Goal: Find specific page/section: Find specific page/section

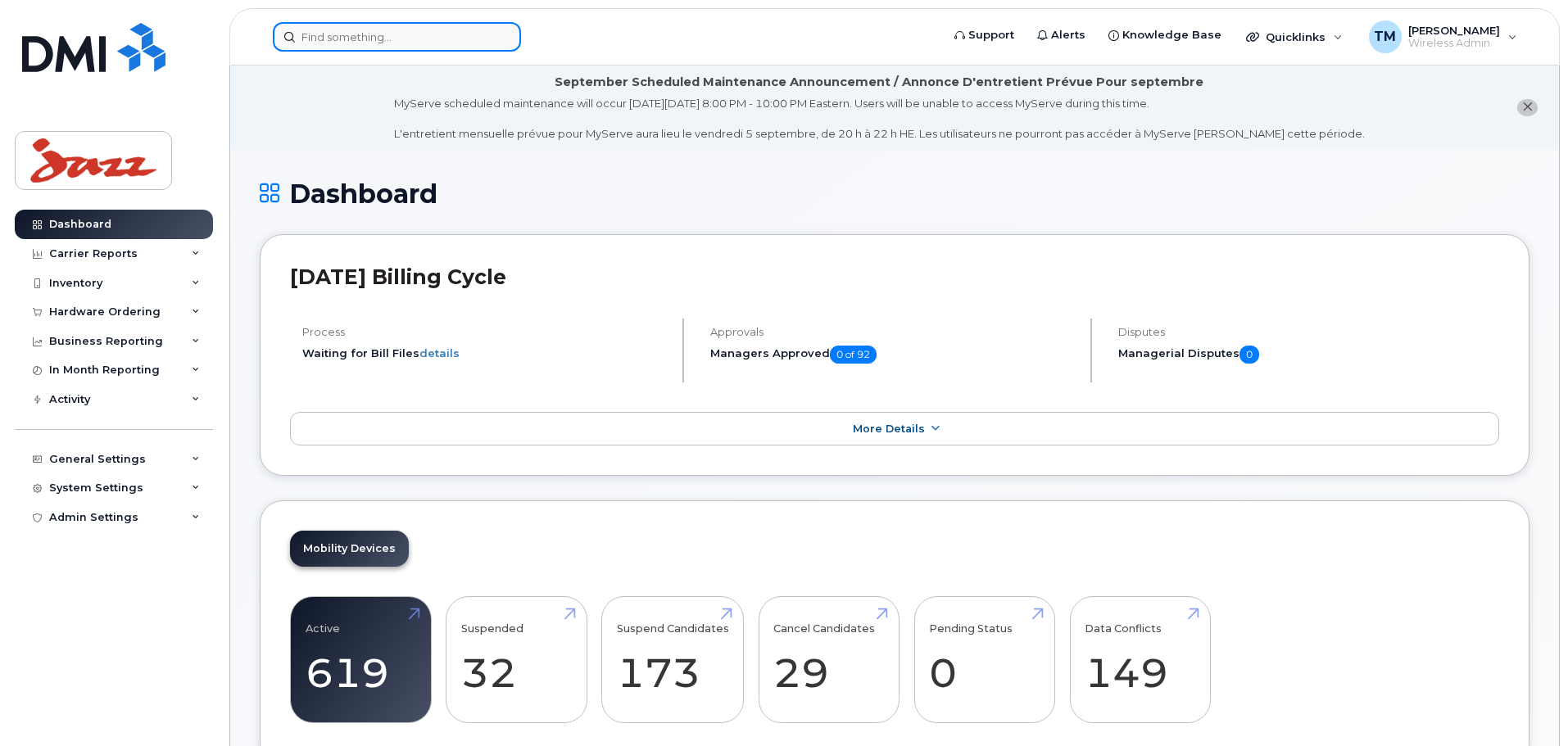
click at [377, 37] on input at bounding box center [397, 37] width 248 height 30
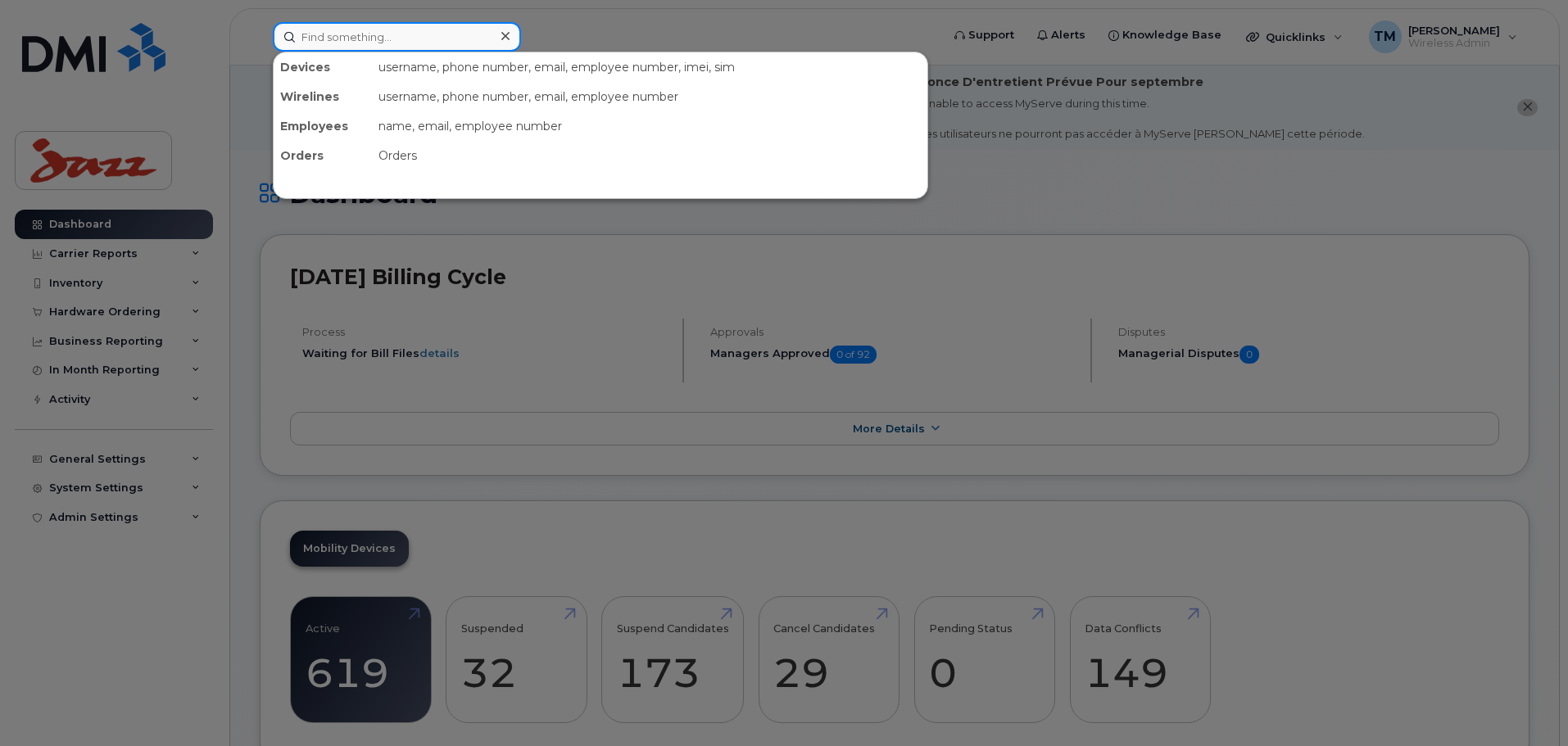
click at [365, 43] on input at bounding box center [397, 37] width 248 height 30
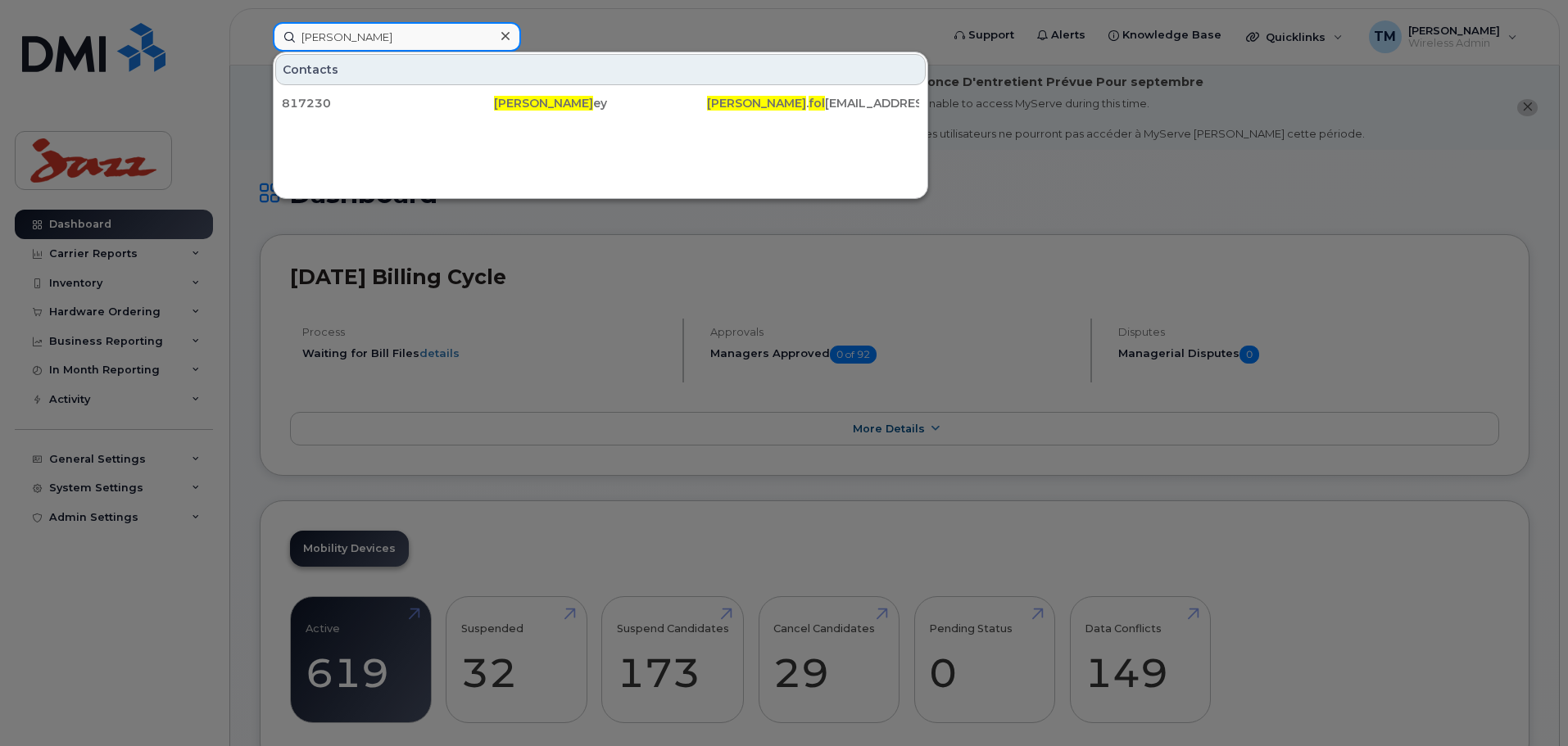
type input "[PERSON_NAME]"
click at [507, 35] on icon at bounding box center [505, 35] width 8 height 8
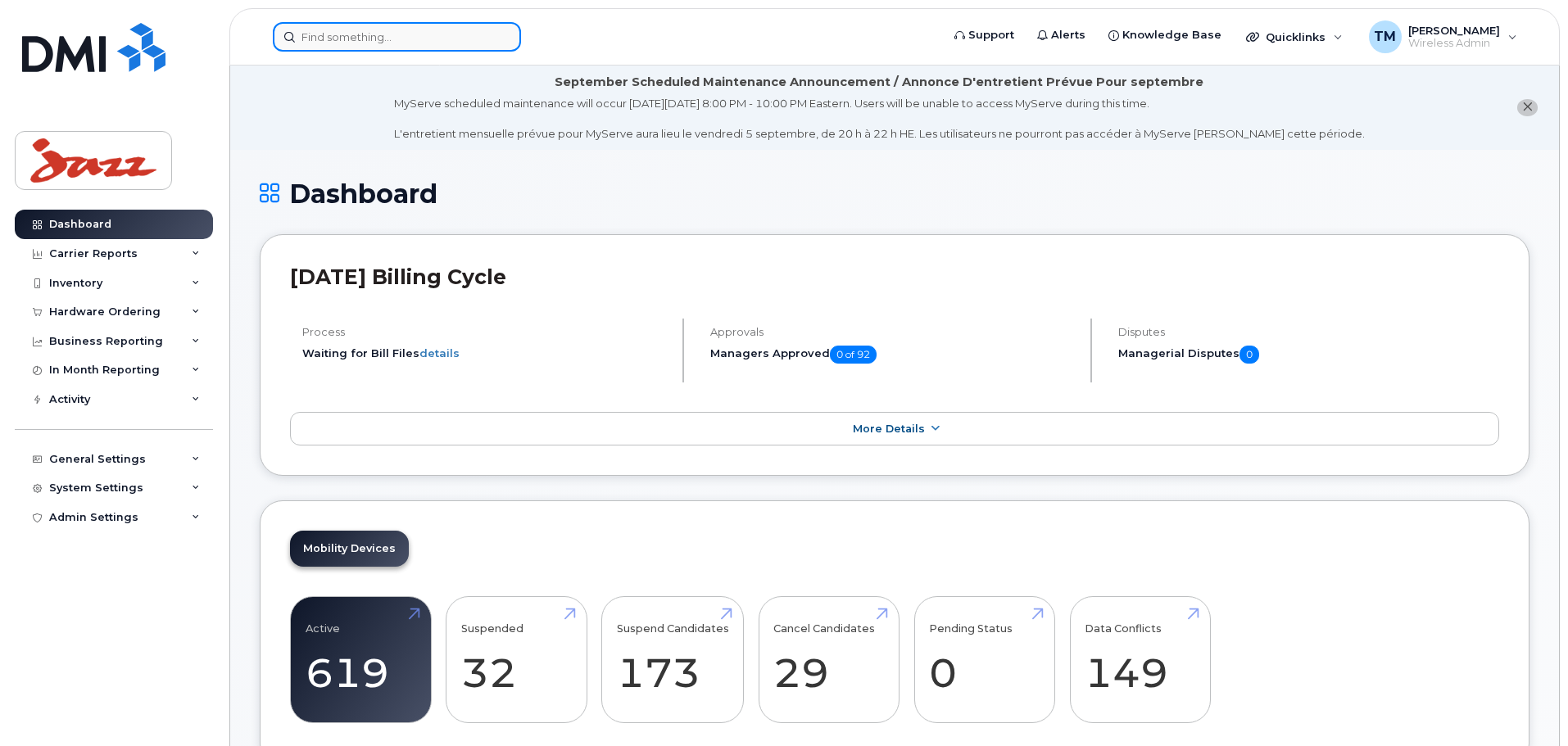
click at [429, 39] on input at bounding box center [397, 37] width 248 height 30
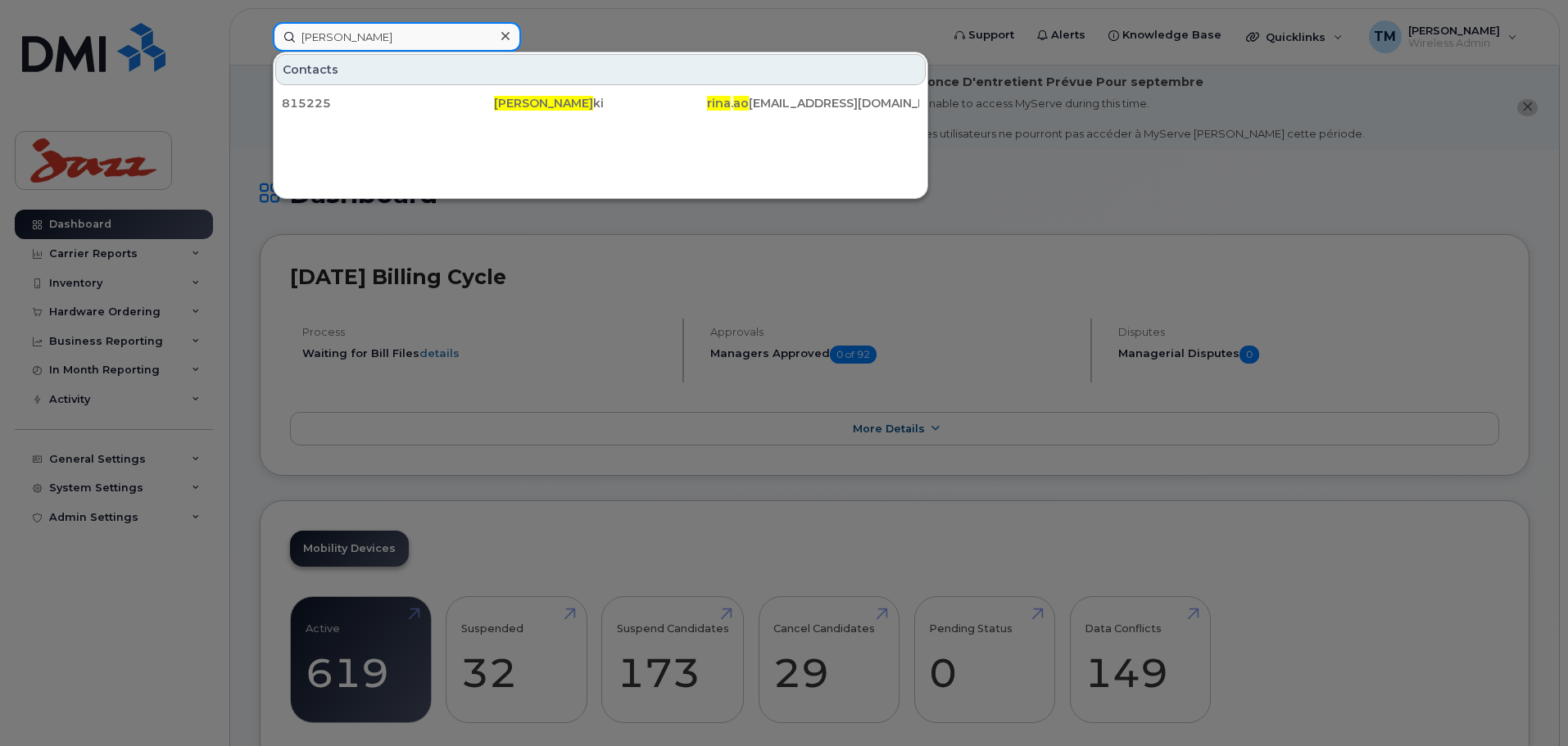
type input "[PERSON_NAME]"
drag, startPoint x: 505, startPoint y: 37, endPoint x: 495, endPoint y: 37, distance: 10.0
click at [505, 37] on icon at bounding box center [505, 35] width 8 height 8
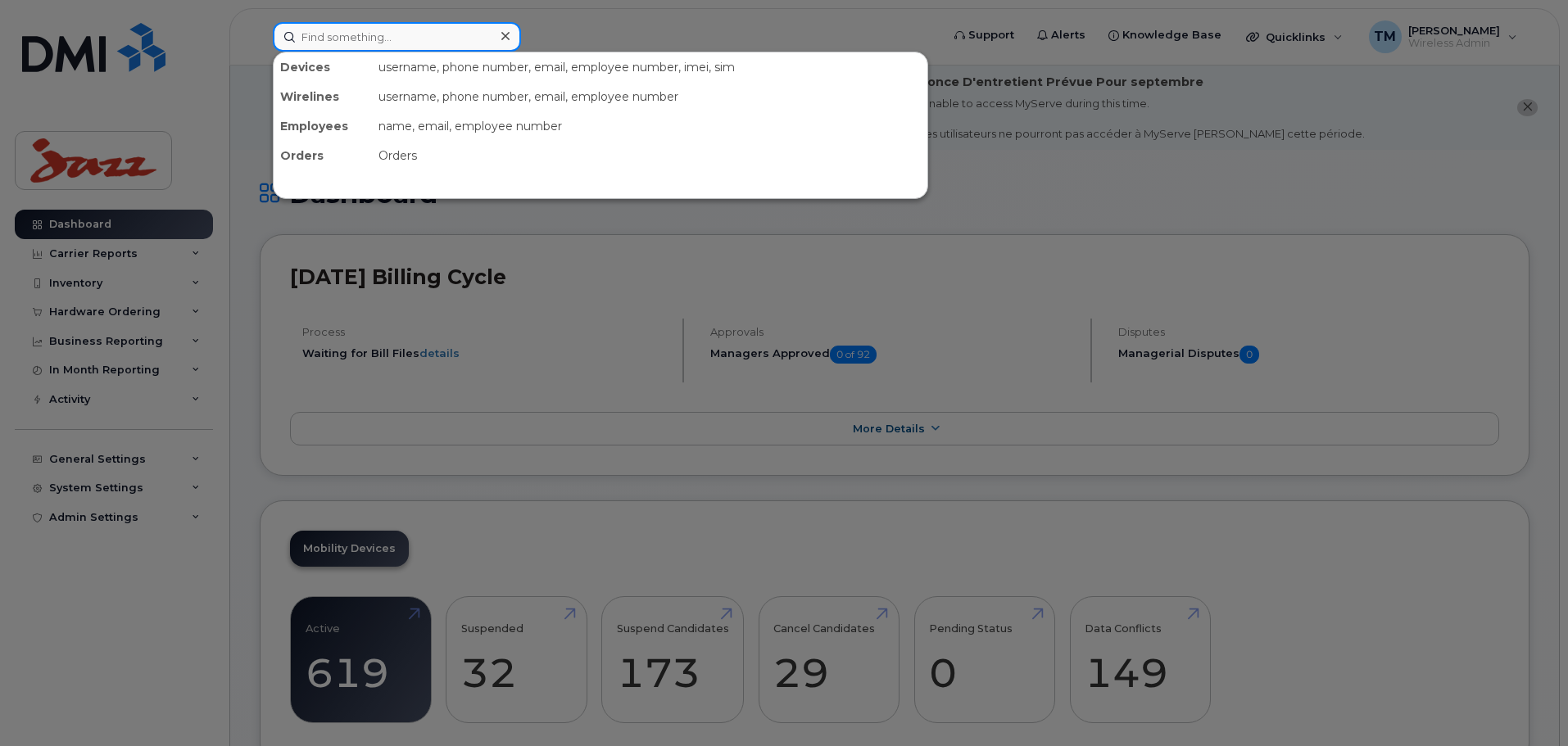
click at [337, 43] on input at bounding box center [397, 37] width 248 height 30
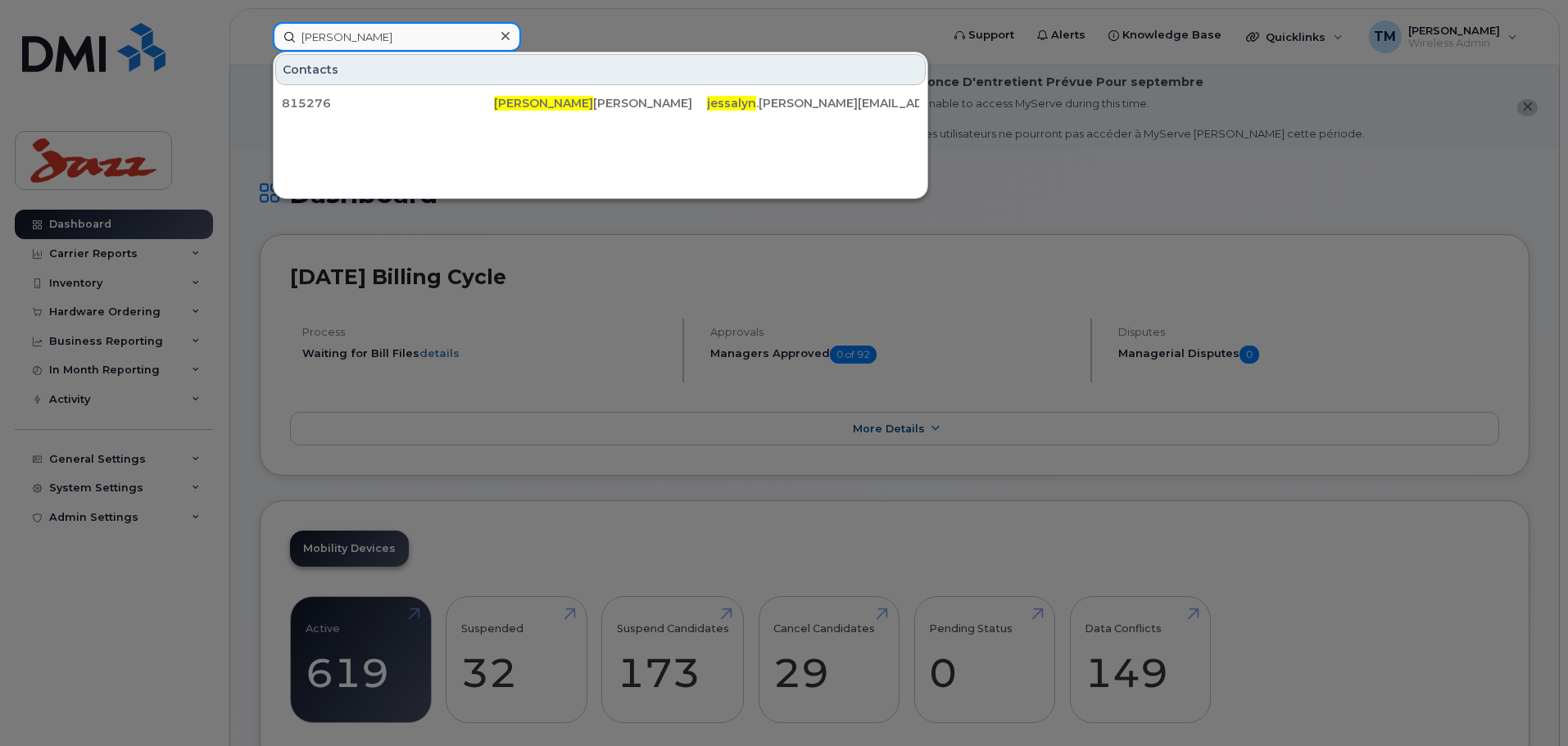
drag, startPoint x: 353, startPoint y: 35, endPoint x: 255, endPoint y: 48, distance: 98.9
click at [260, 48] on div "[PERSON_NAME] Contacts 815276 Jessa [PERSON_NAME] [PERSON_NAME] .[PERSON_NAME][…" at bounding box center [601, 37] width 684 height 30
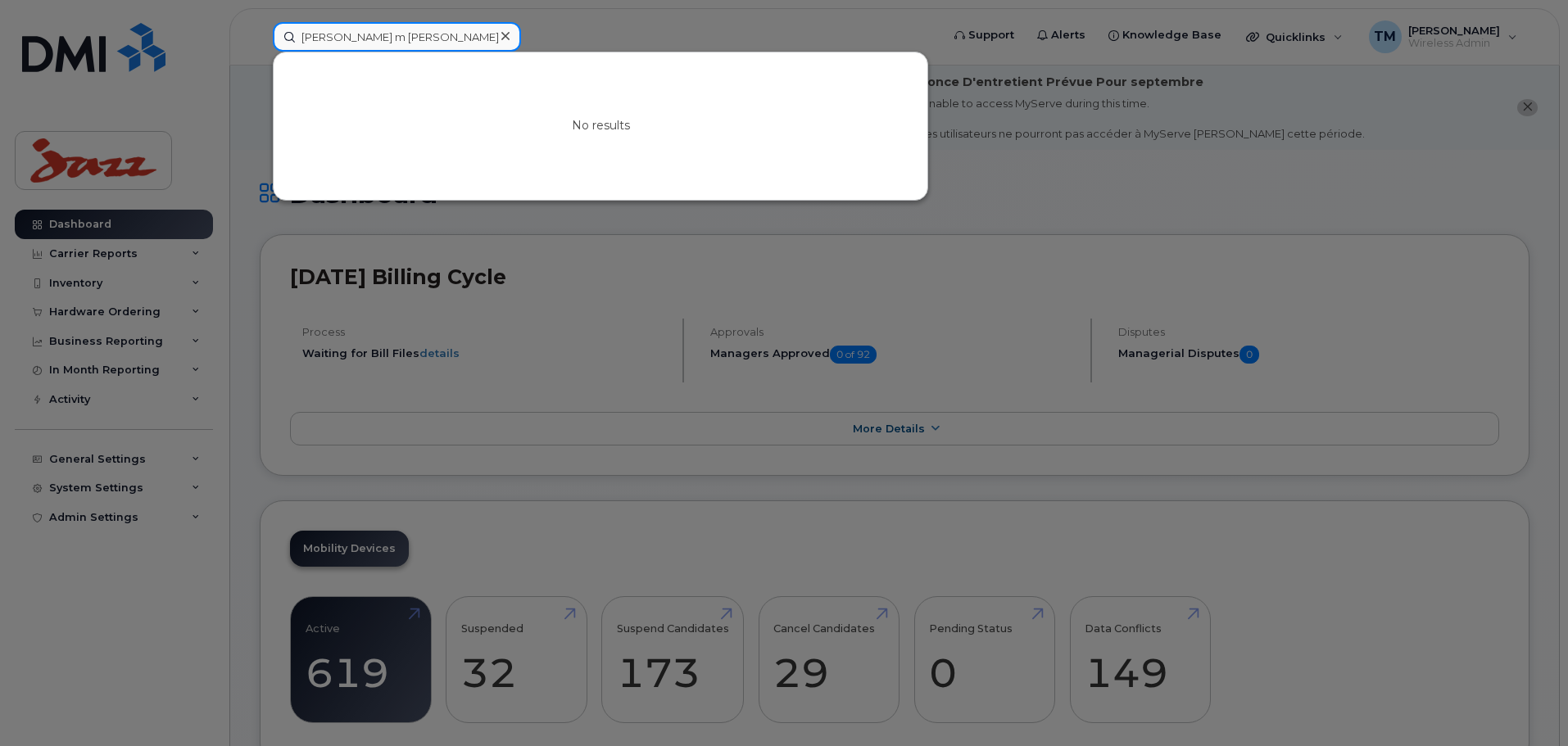
drag, startPoint x: 390, startPoint y: 40, endPoint x: 333, endPoint y: 44, distance: 57.1
click at [333, 44] on input "[PERSON_NAME] m [PERSON_NAME]" at bounding box center [397, 37] width 248 height 30
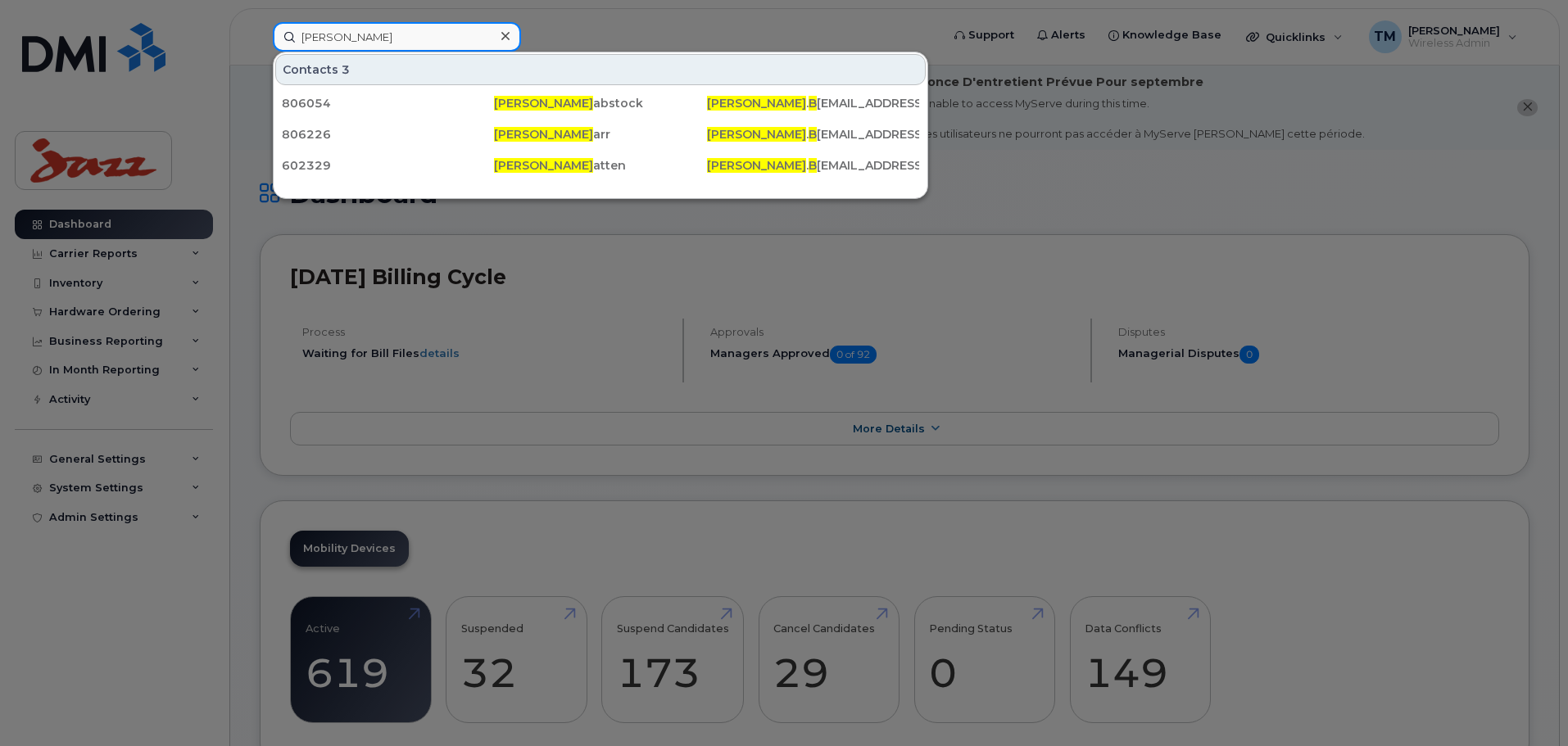
type input "[PERSON_NAME]"
click at [501, 35] on div at bounding box center [505, 36] width 24 height 24
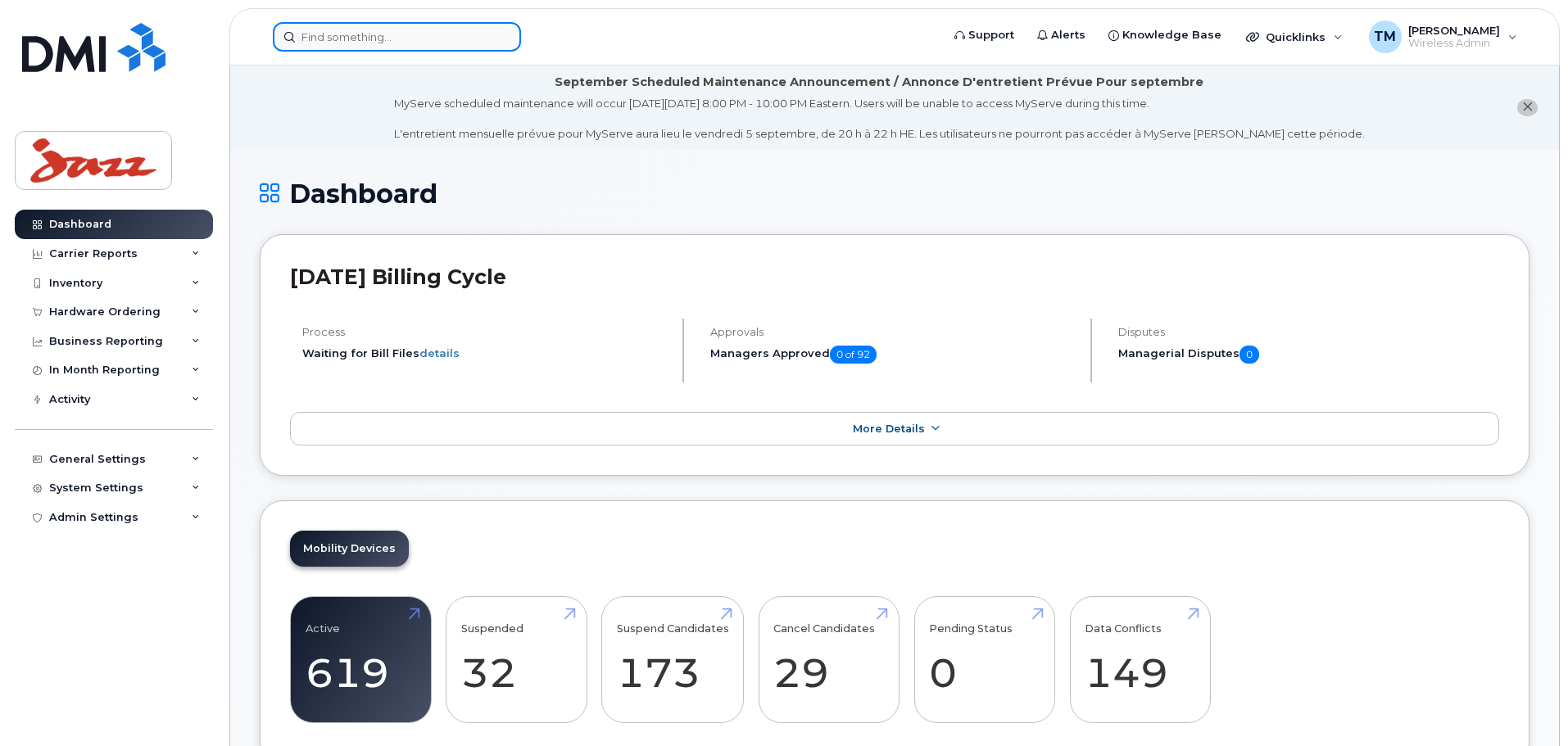
click at [381, 43] on input at bounding box center [397, 37] width 248 height 30
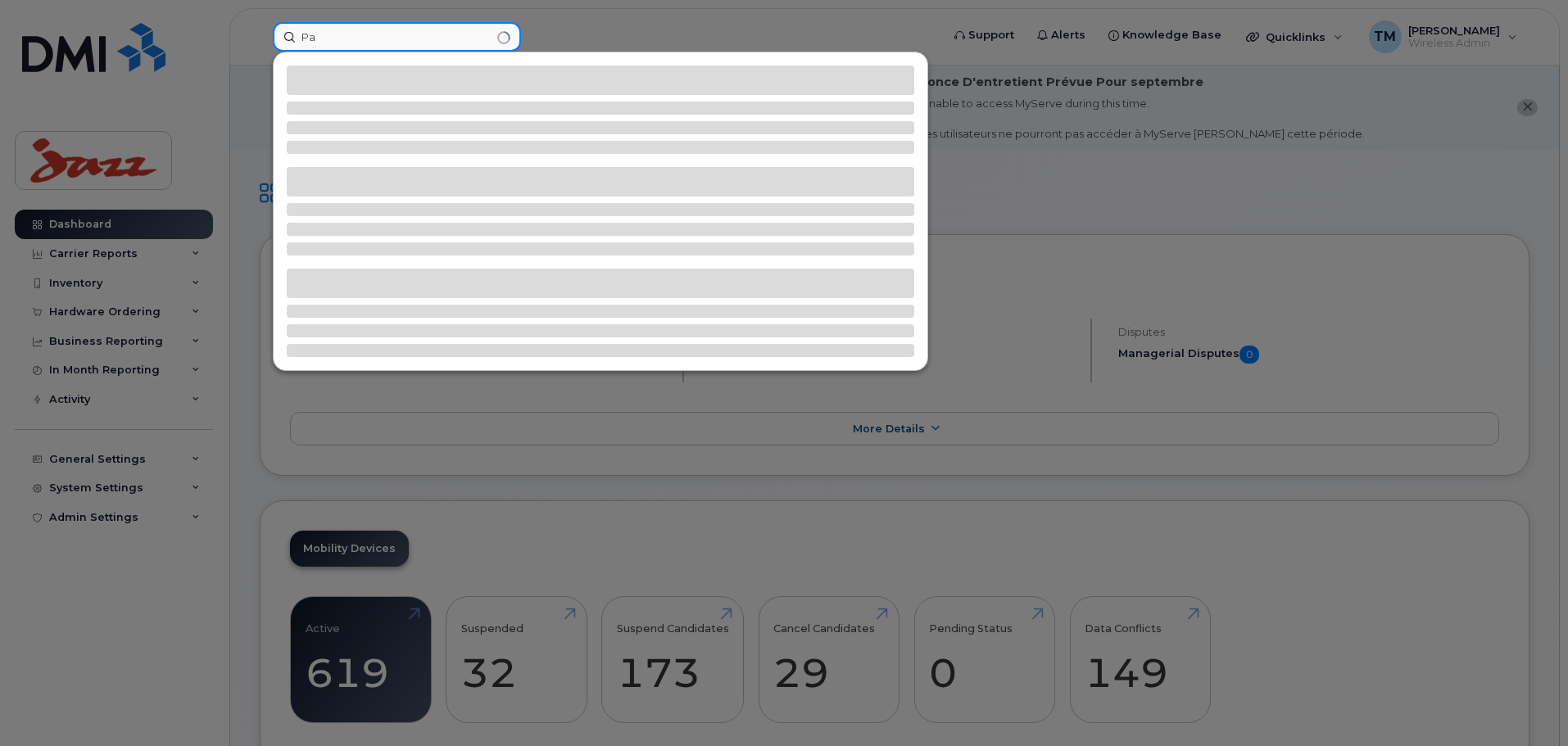
type input "P"
type input "R"
type input "D"
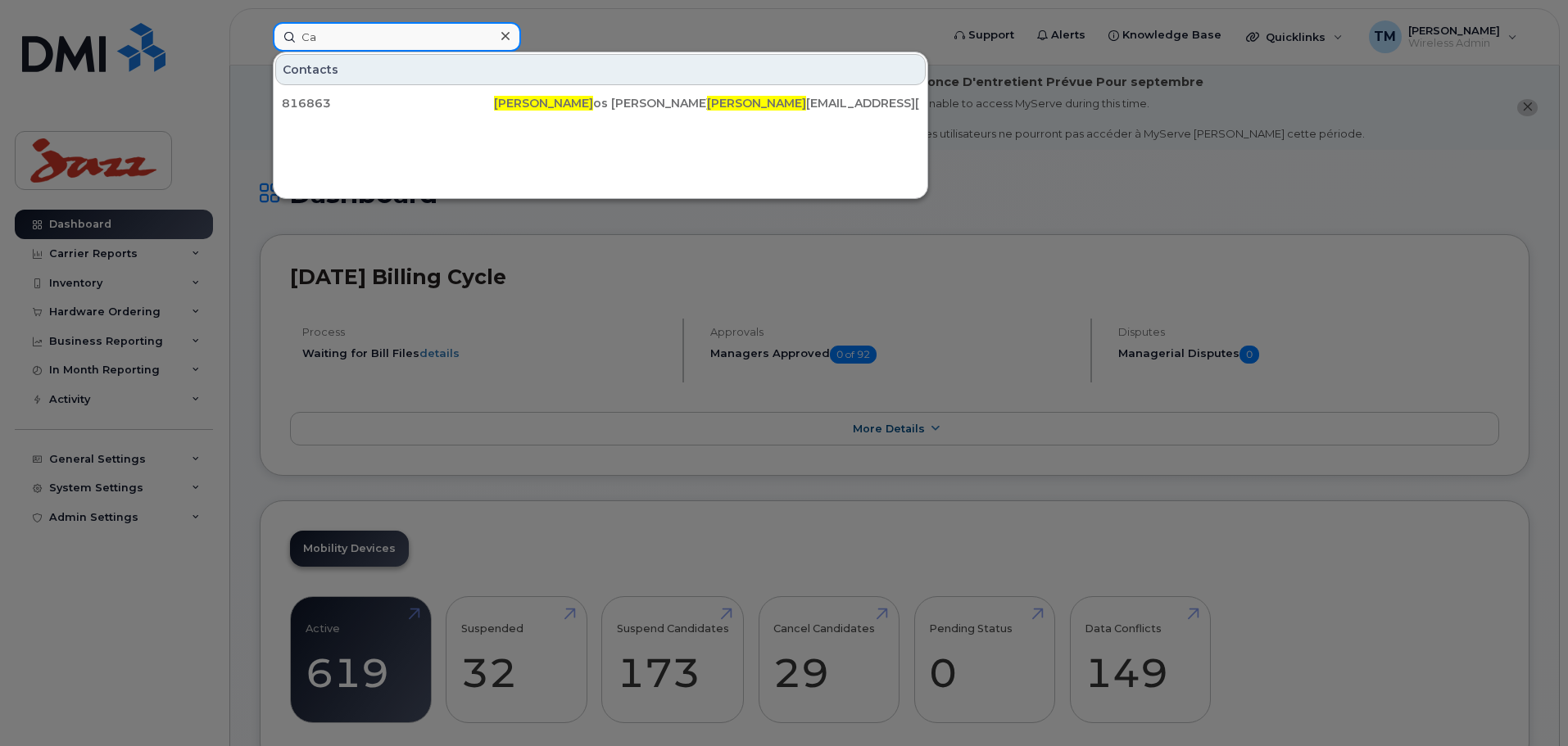
type input "C"
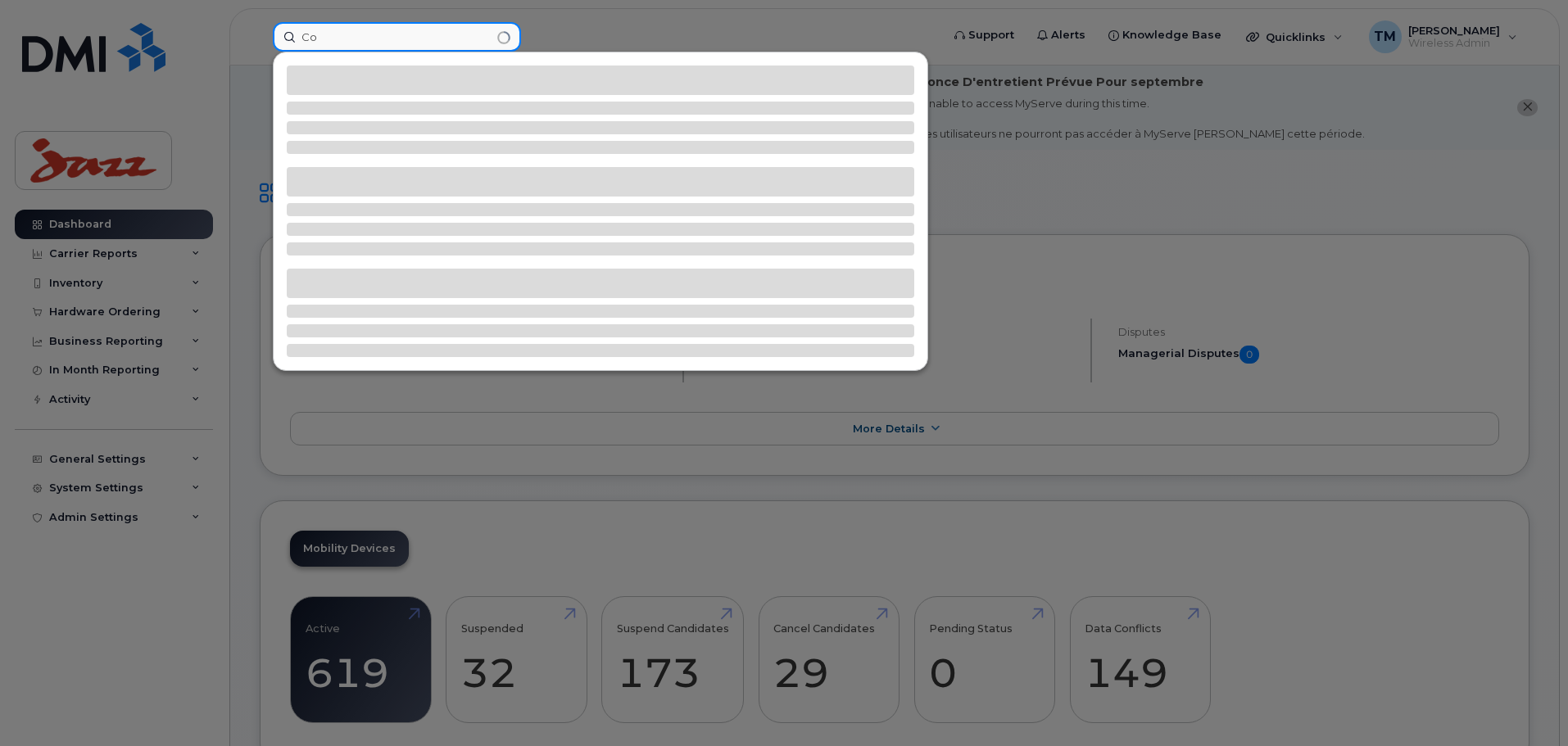
type input "C"
type input "J"
type input "K"
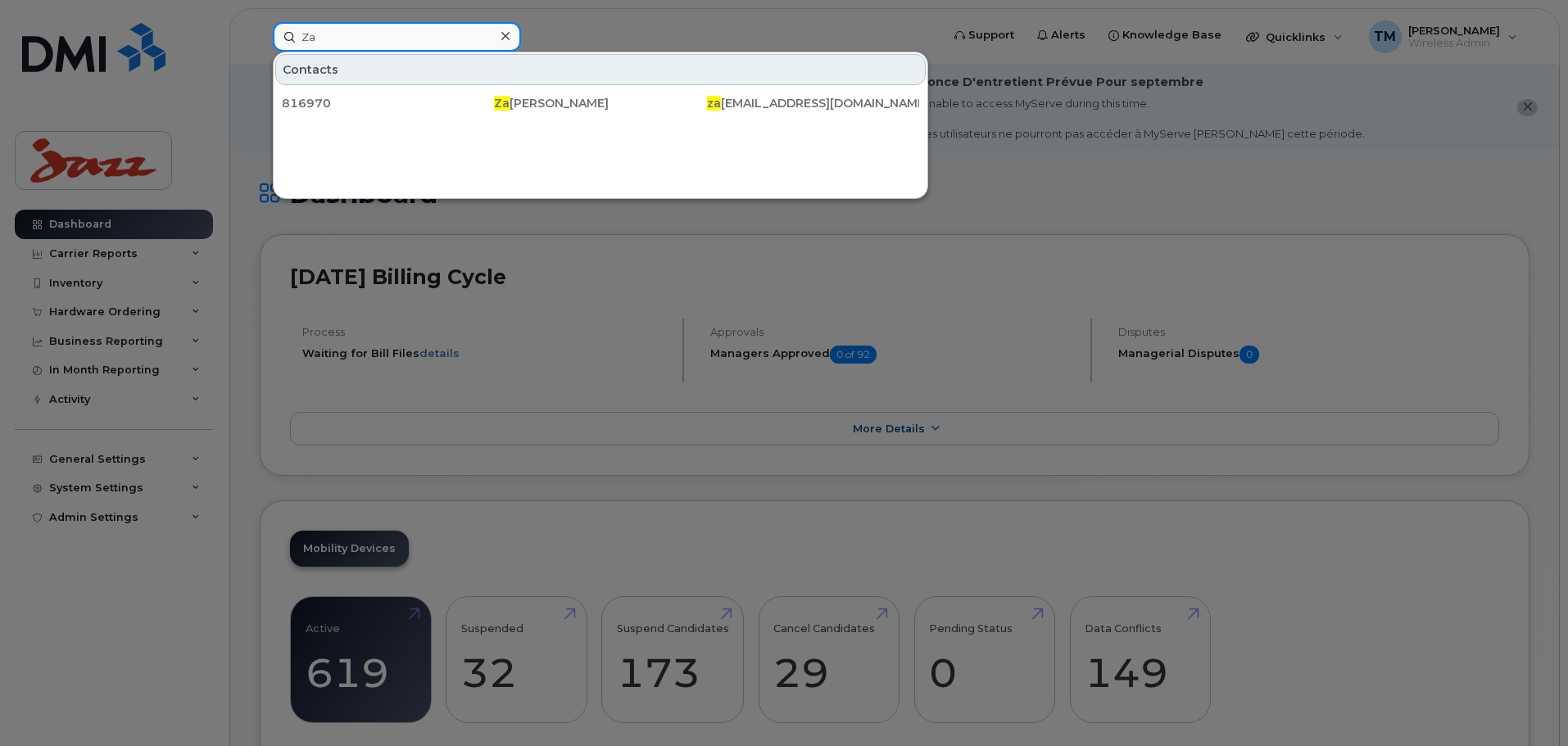
type input "Z"
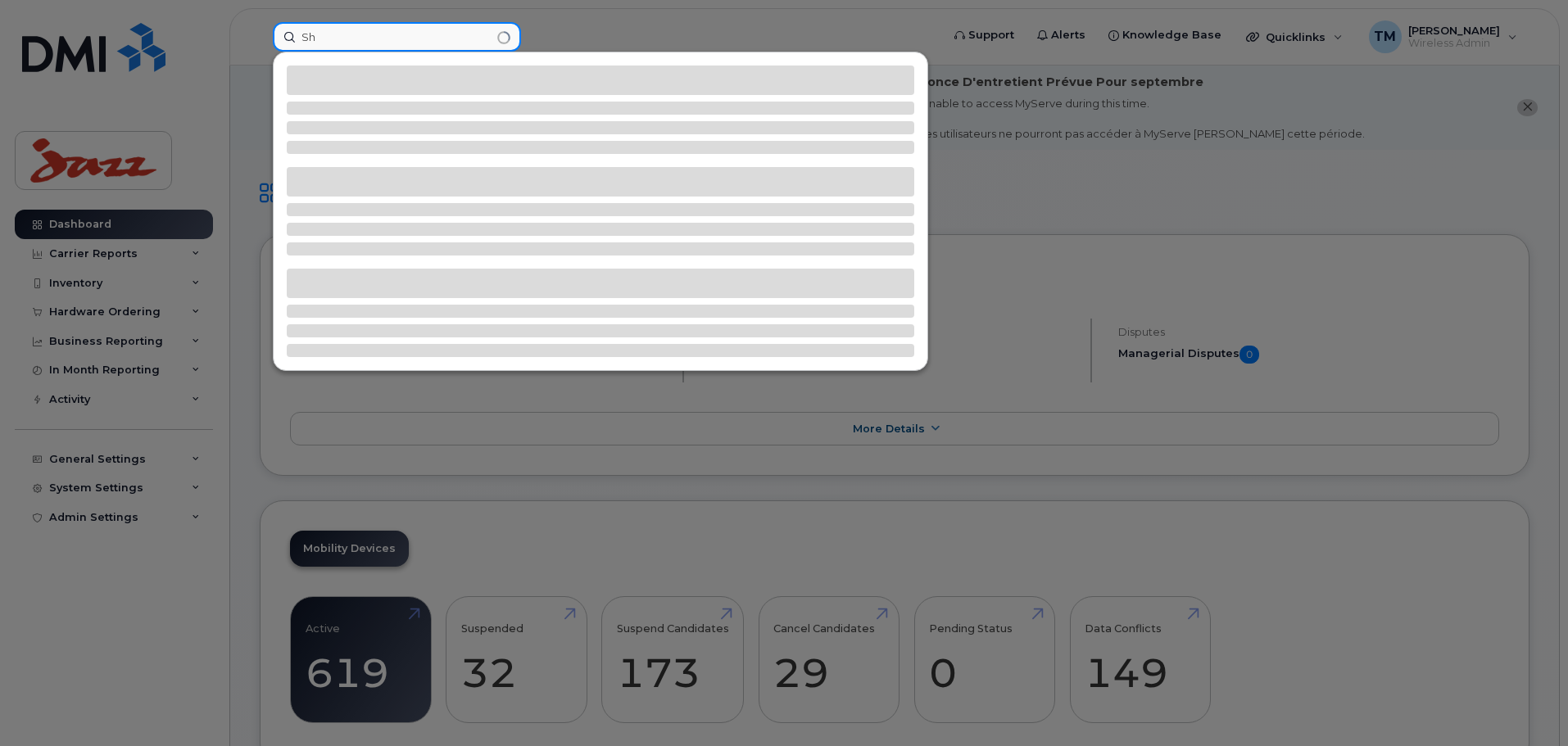
type input "S"
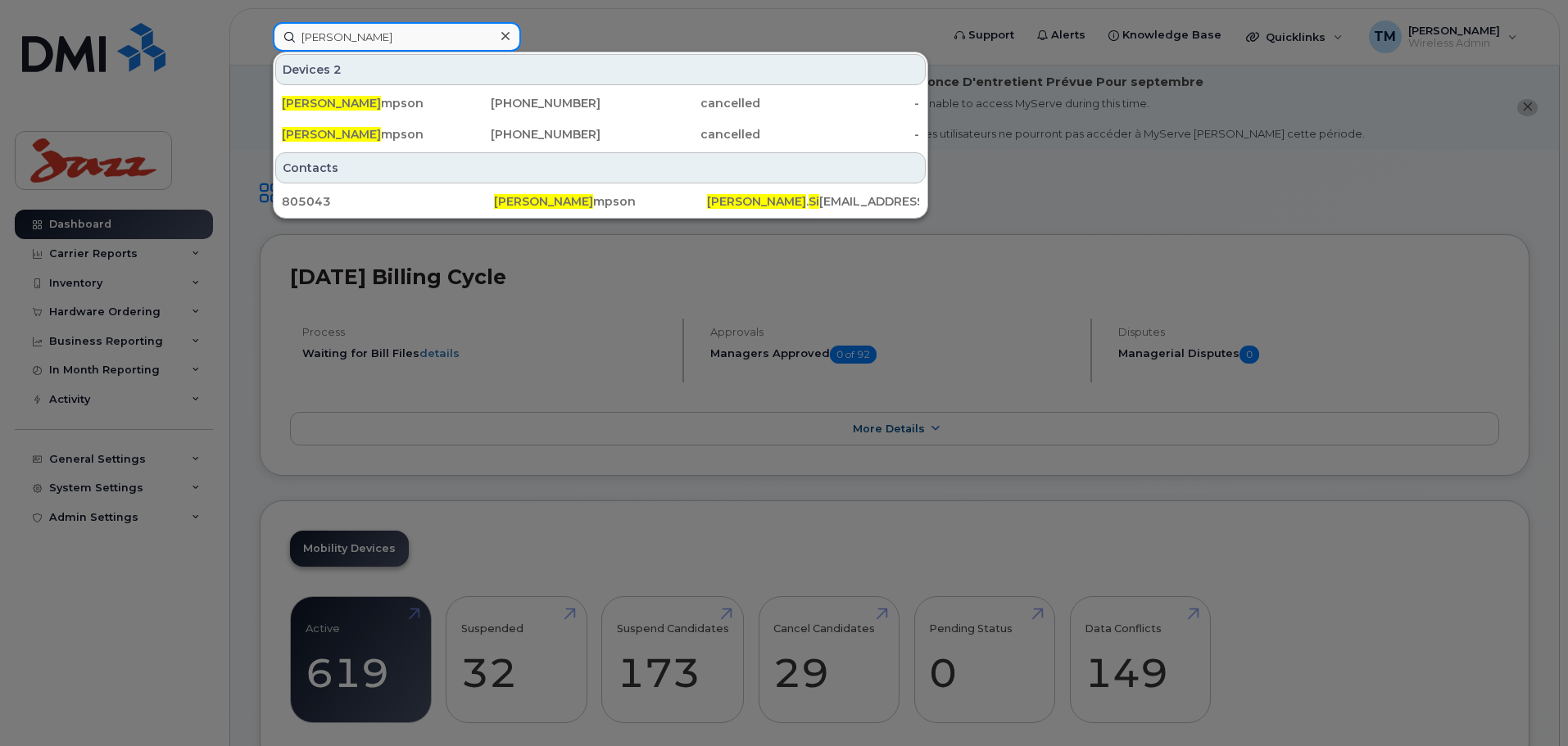
type input "[PERSON_NAME]"
click at [502, 42] on icon at bounding box center [505, 36] width 8 height 13
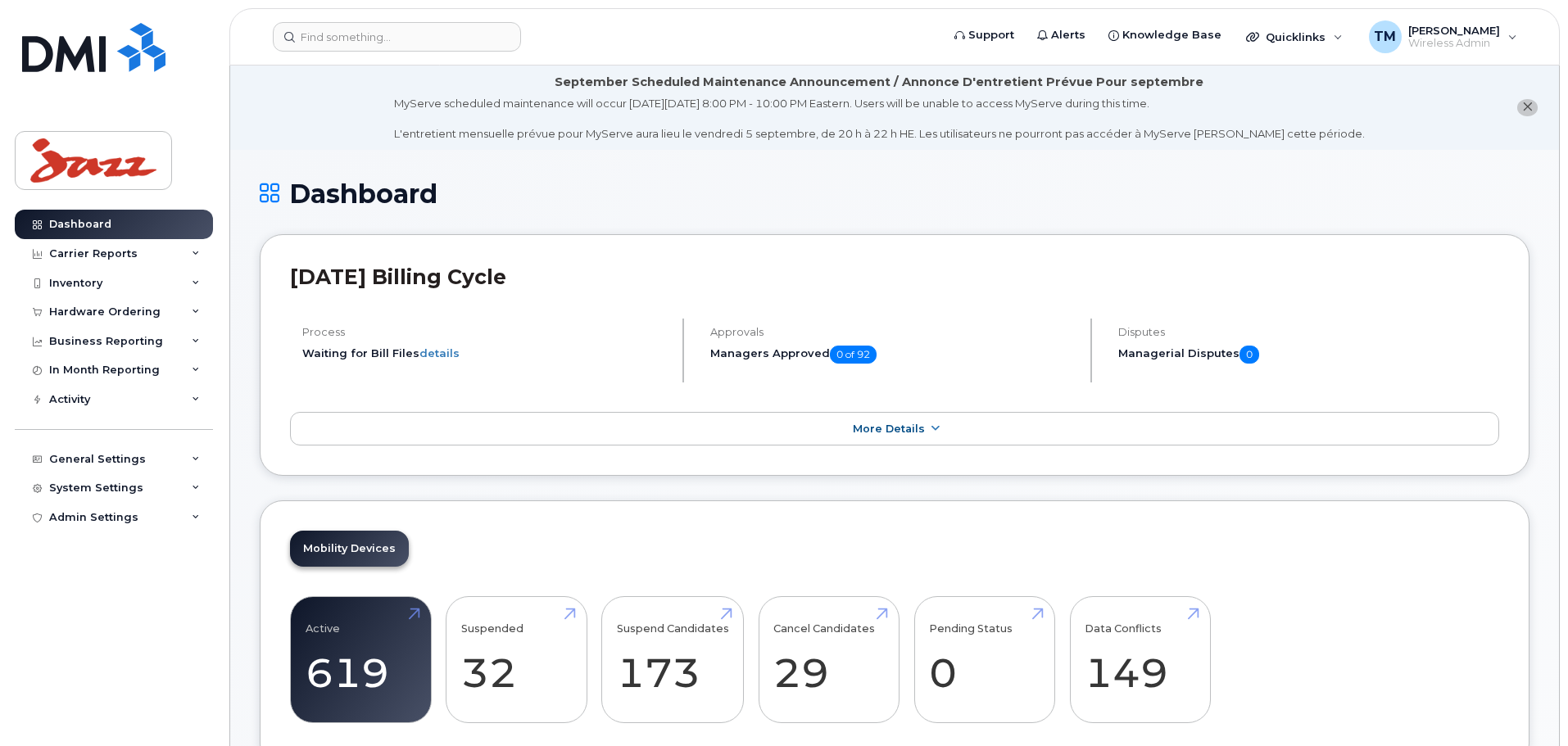
click at [297, 125] on li "September Scheduled Maintenance Announcement / Annonce D'entretient Prévue Pour…" at bounding box center [894, 108] width 1328 height 84
click at [286, 134] on li "September Scheduled Maintenance Announcement / Annonce D'entretient Prévue Pour…" at bounding box center [894, 108] width 1328 height 84
